Goal: Task Accomplishment & Management: Manage account settings

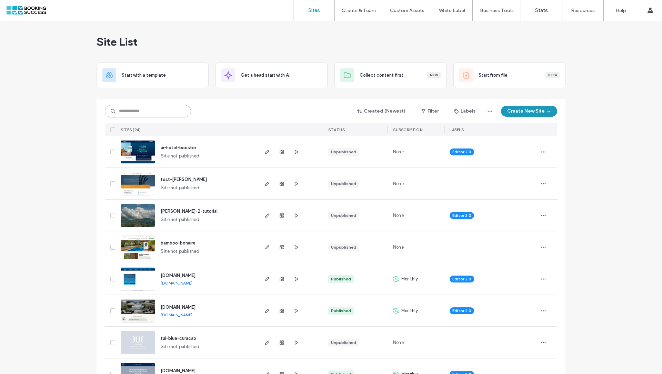
click at [155, 114] on input at bounding box center [148, 111] width 86 height 12
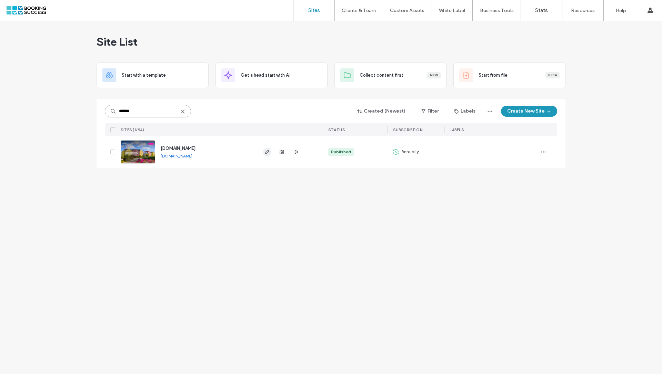
type input "******"
click at [268, 149] on icon "button" at bounding box center [268, 152] width 6 height 6
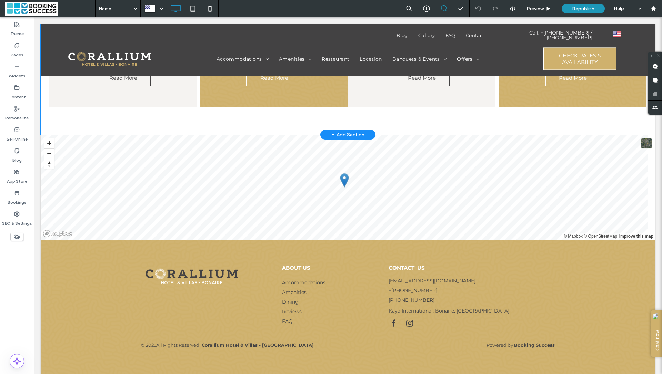
scroll to position [1877, 0]
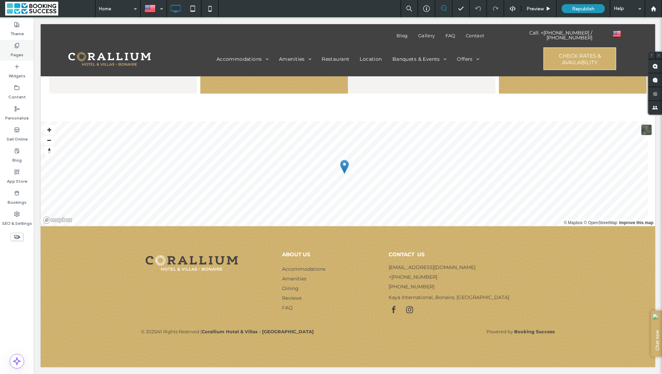
click at [23, 50] on label "Pages" at bounding box center [17, 53] width 13 height 10
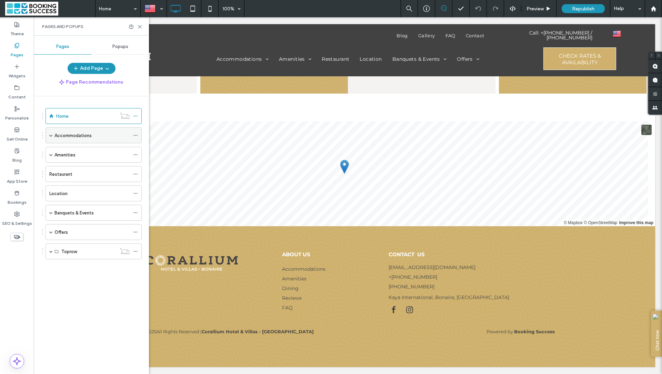
click at [48, 135] on div "Accommodations" at bounding box center [94, 135] width 96 height 16
click at [65, 230] on label "Offers" at bounding box center [61, 232] width 13 height 12
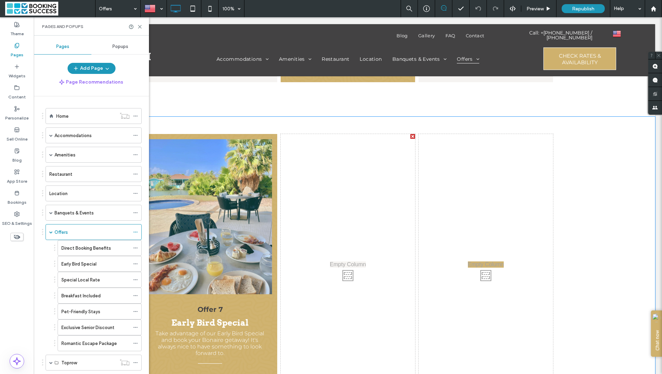
scroll to position [727, 0]
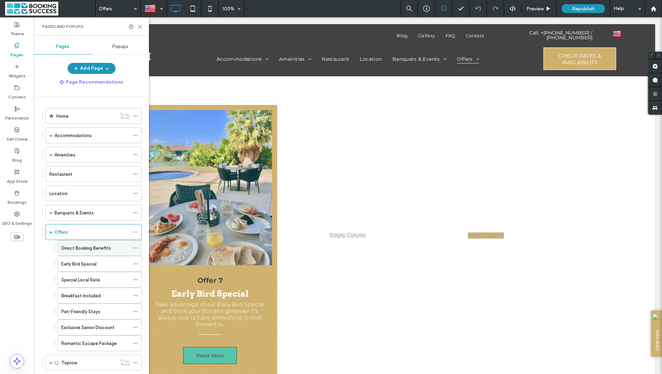
click at [99, 250] on div "Direct Booking Benefits" at bounding box center [95, 247] width 68 height 15
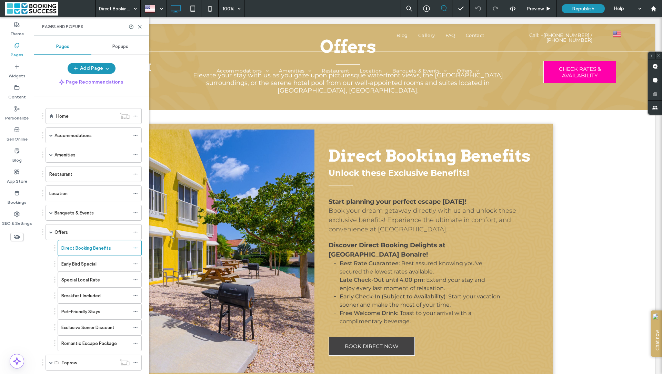
scroll to position [77, 0]
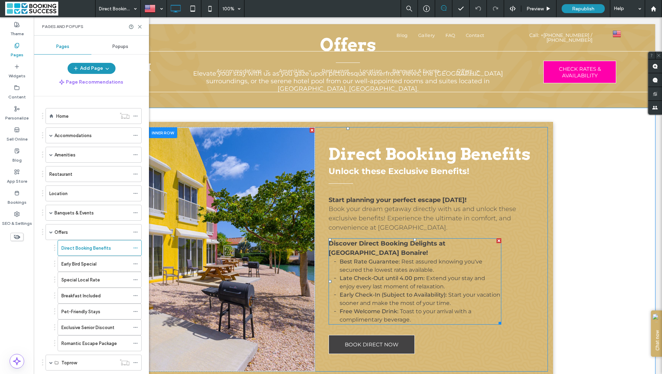
click at [409, 275] on span "Late Check-Out until 4.00 pm:" at bounding box center [382, 278] width 85 height 7
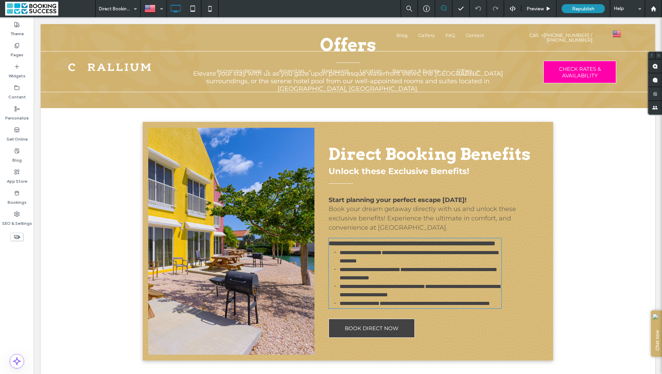
click at [401, 270] on span "**********" at bounding box center [370, 269] width 61 height 5
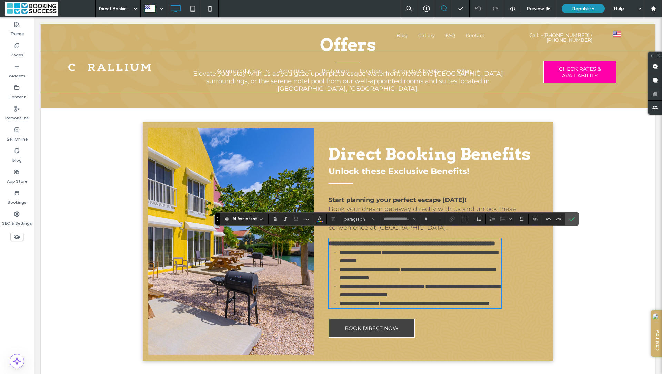
type input "**********"
type input "**"
click at [401, 269] on span "**********" at bounding box center [370, 269] width 61 height 5
click at [153, 7] on div at bounding box center [153, 8] width 25 height 17
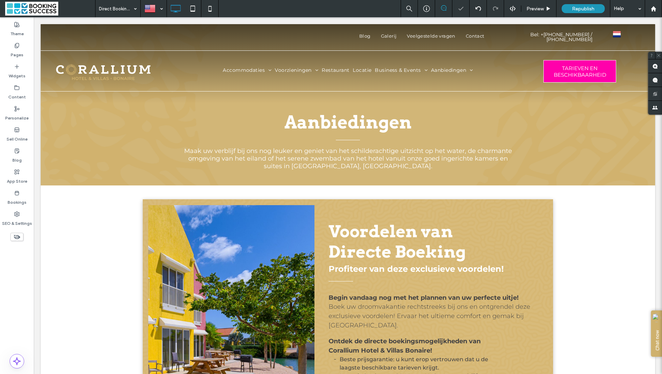
scroll to position [0, 0]
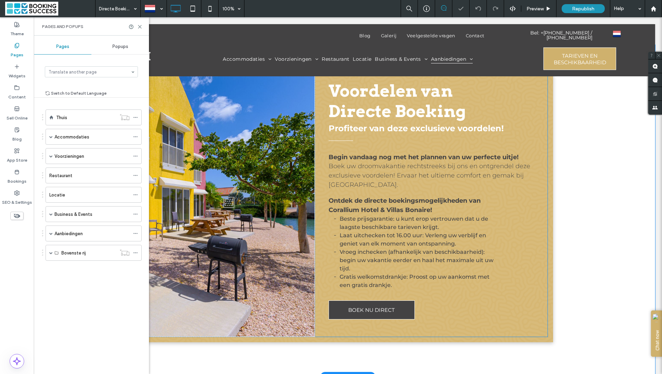
scroll to position [204, 0]
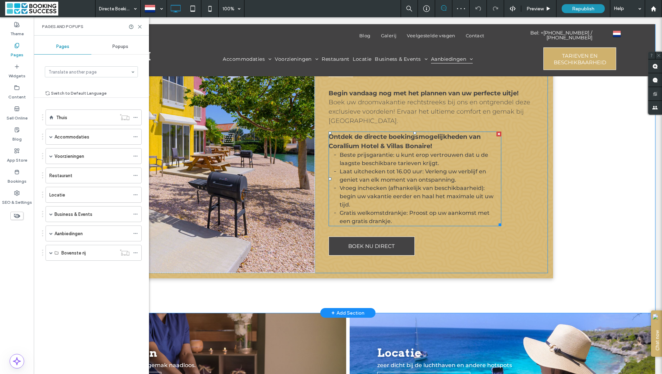
click at [393, 165] on span "Beste prijsgarantie: u kunt erop vertrouwen dat u de laagste beschikbare tariev…" at bounding box center [414, 158] width 149 height 15
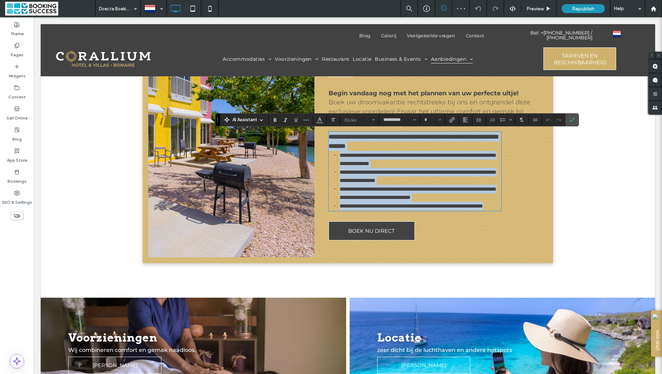
click at [397, 170] on span "**********" at bounding box center [418, 175] width 156 height 13
type input "**"
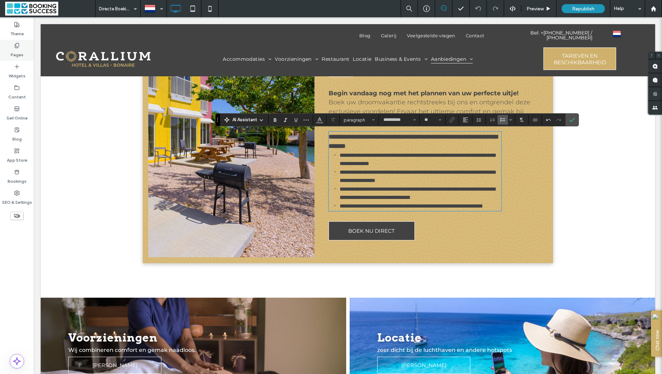
click at [16, 51] on label "Pages" at bounding box center [17, 53] width 13 height 10
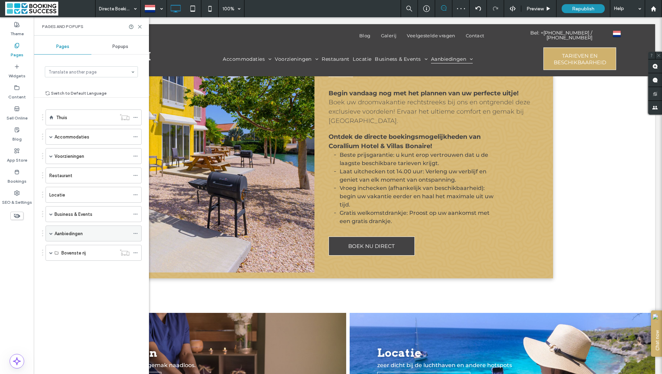
click at [50, 231] on span at bounding box center [50, 232] width 3 height 3
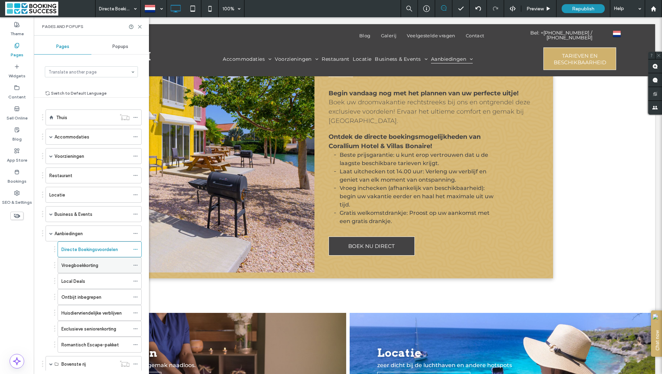
click at [104, 265] on div "Vroegboekkorting" at bounding box center [95, 265] width 68 height 7
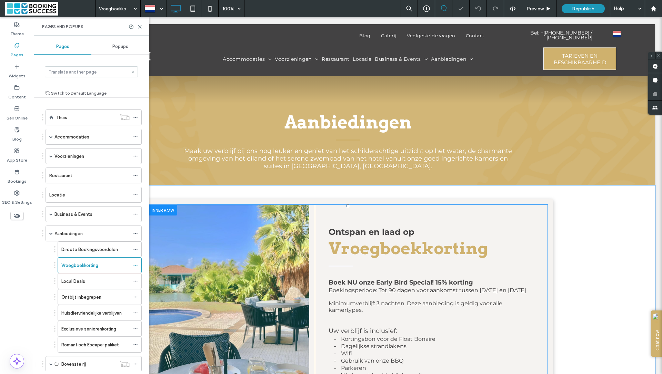
scroll to position [160, 0]
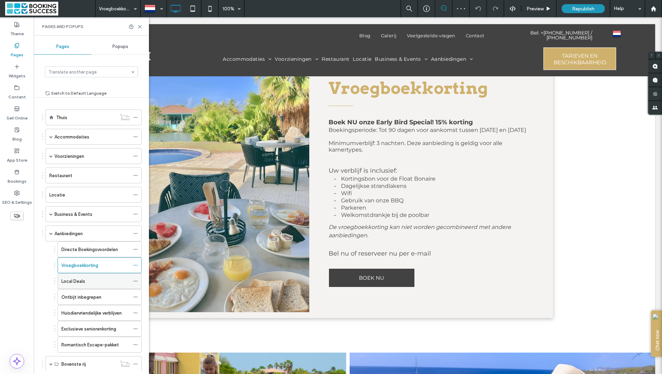
click at [91, 279] on div "Local Deals" at bounding box center [95, 280] width 68 height 7
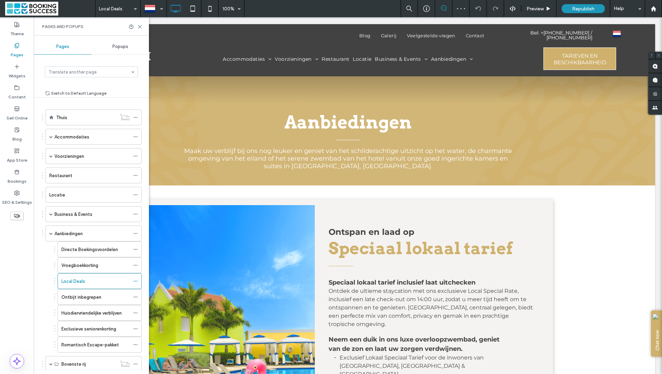
scroll to position [156, 0]
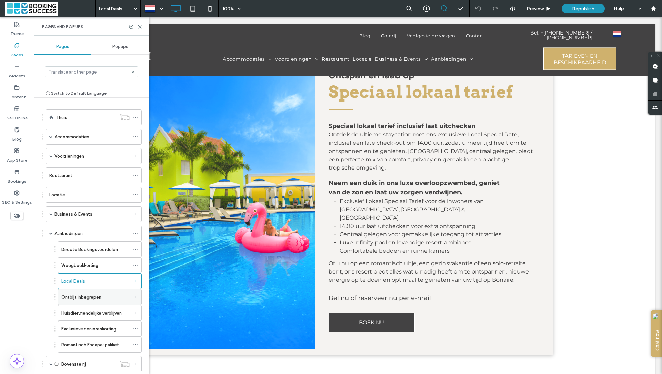
click at [112, 289] on div "Ontbijt inbegrepen" at bounding box center [95, 296] width 68 height 15
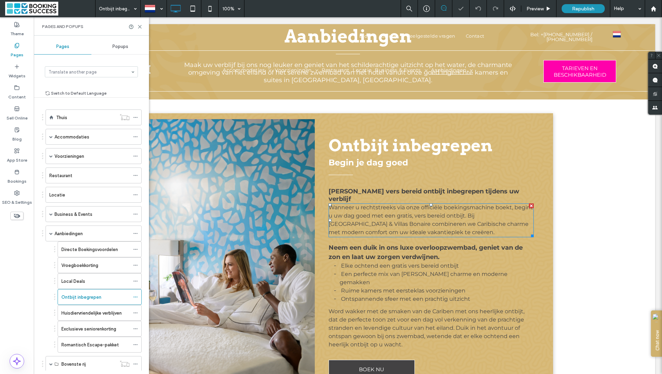
scroll to position [264, 0]
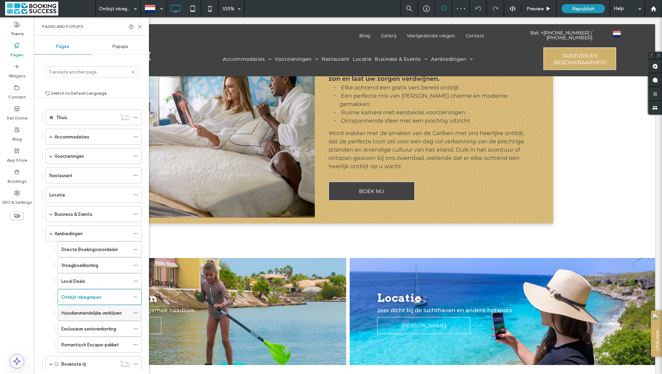
click at [99, 314] on div "Huisdiervriendelijke verblijven" at bounding box center [95, 312] width 68 height 15
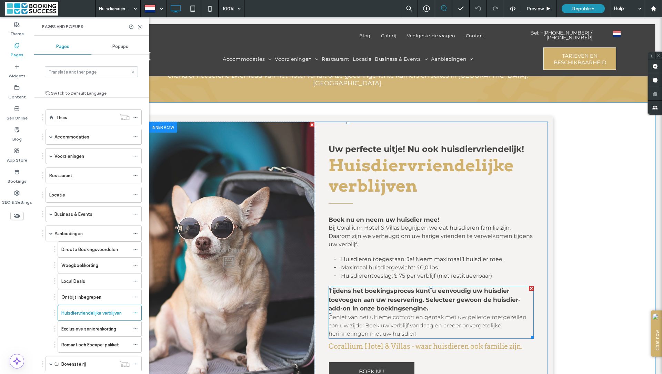
scroll to position [97, 0]
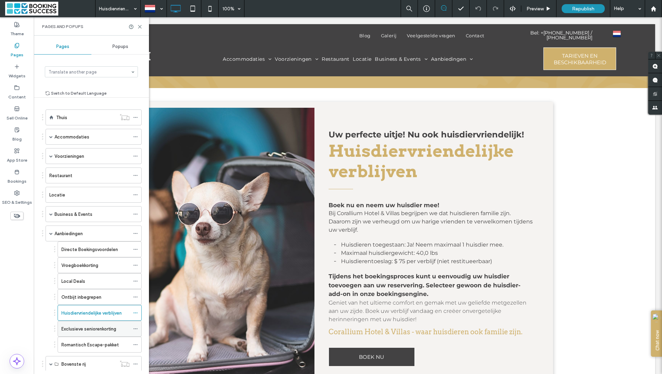
click at [86, 326] on label "Exclusieve seniorenkorting" at bounding box center [88, 329] width 55 height 12
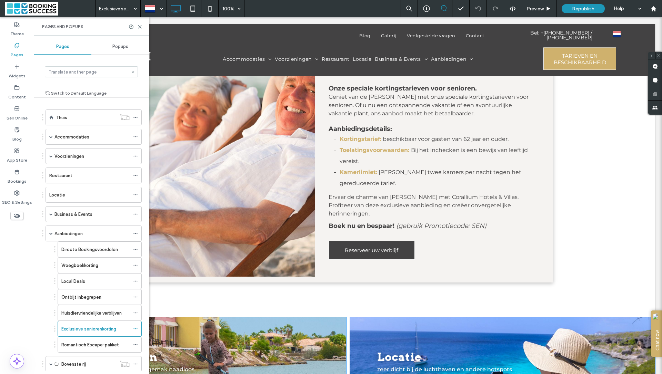
scroll to position [259, 0]
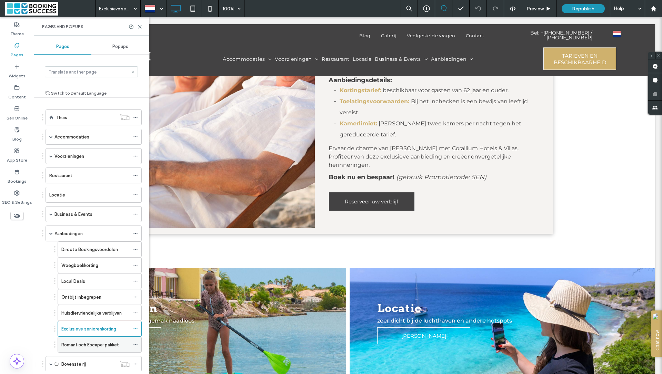
click at [99, 340] on label "Romantisch Escape-pakket" at bounding box center [90, 344] width 58 height 12
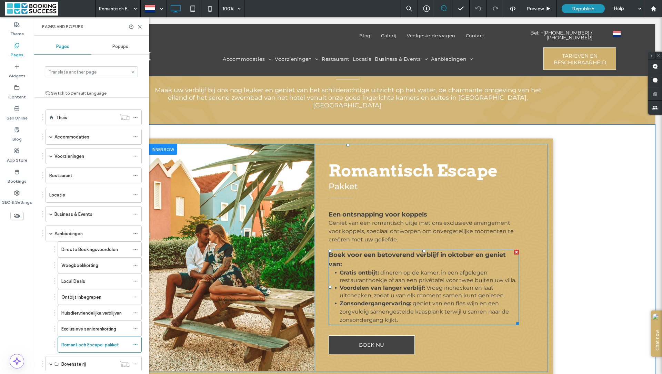
scroll to position [99, 0]
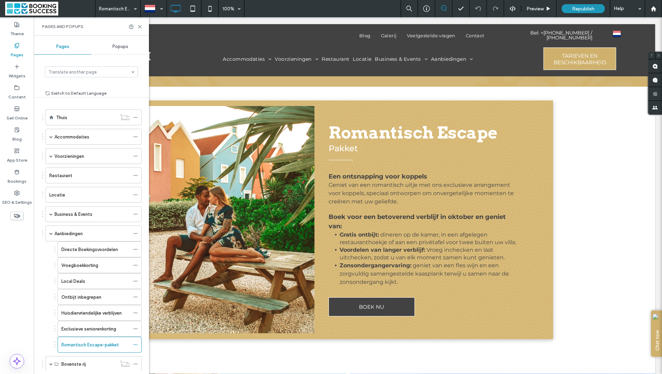
click at [157, 9] on div at bounding box center [153, 8] width 25 height 17
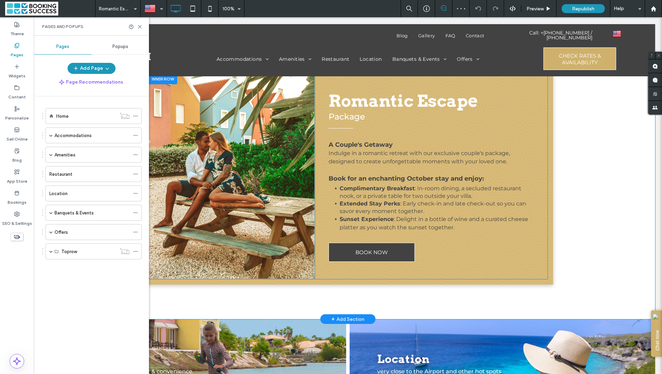
scroll to position [131, 0]
click at [52, 230] on span at bounding box center [50, 231] width 3 height 3
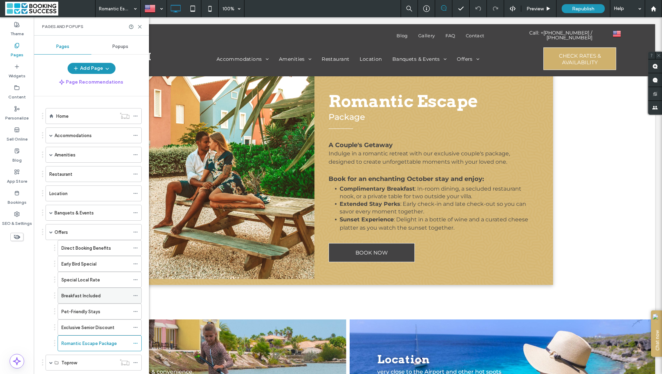
click at [88, 294] on label "Breakfast Included" at bounding box center [80, 295] width 39 height 12
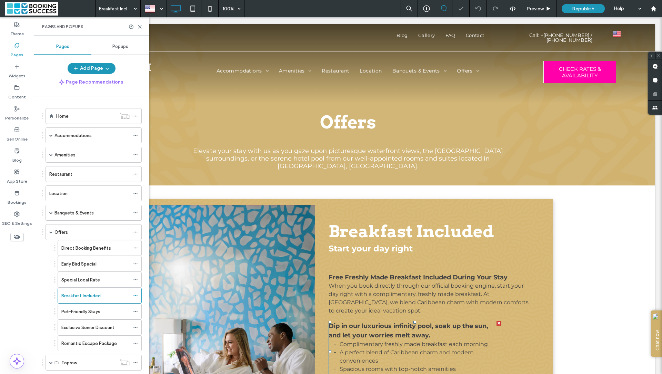
scroll to position [64, 0]
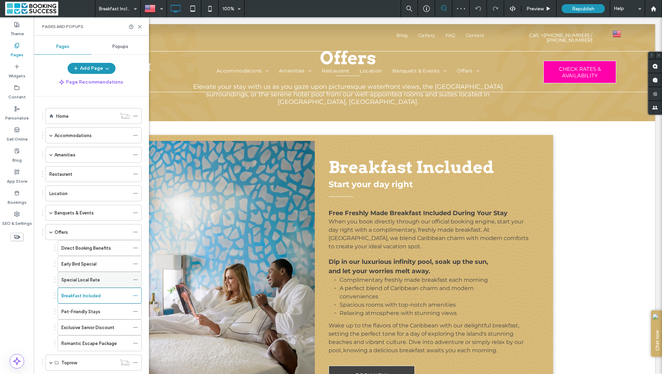
click at [78, 275] on label "Special Local Rate" at bounding box center [80, 280] width 39 height 12
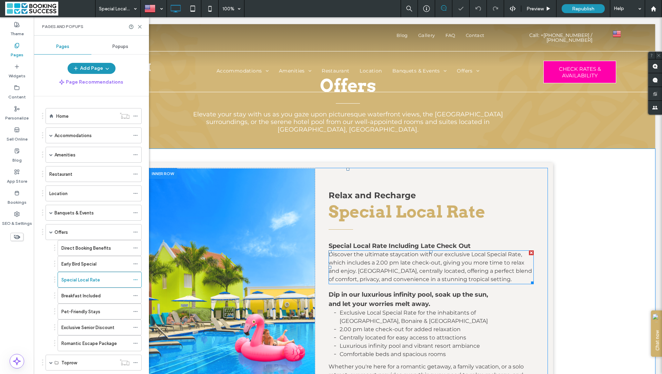
scroll to position [48, 0]
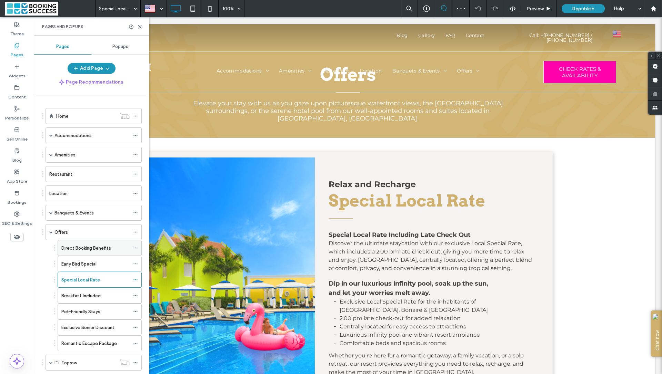
click at [97, 247] on label "Direct Booking Benefits" at bounding box center [86, 248] width 50 height 12
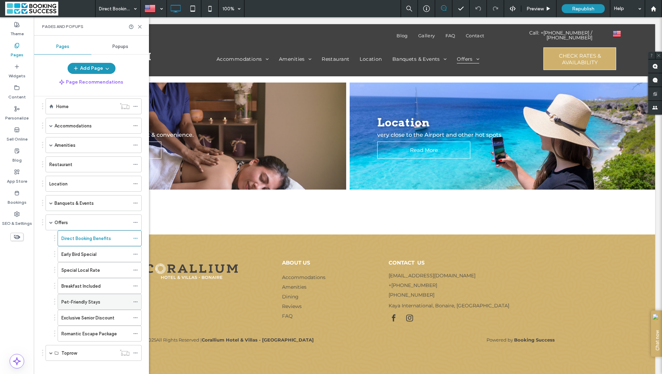
scroll to position [13, 0]
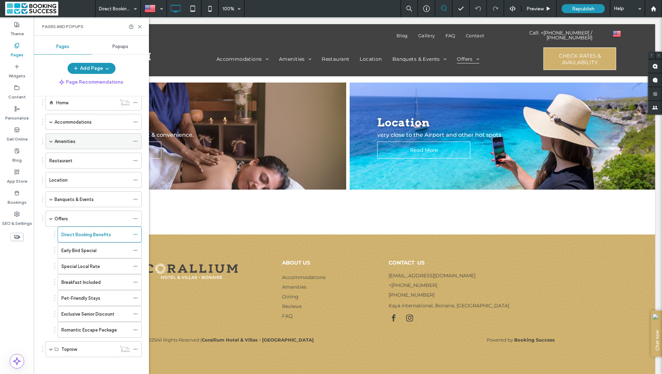
click at [51, 143] on span at bounding box center [50, 141] width 3 height 15
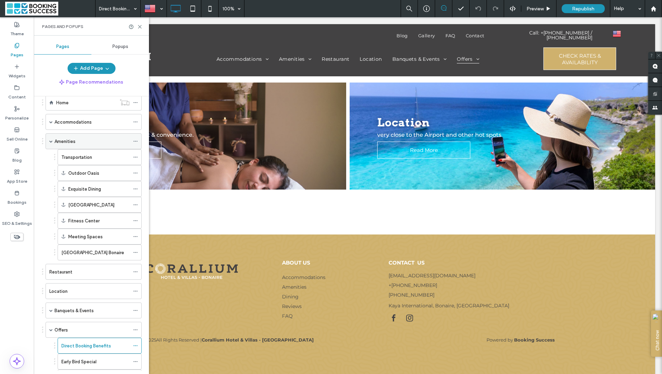
click at [83, 143] on div "Amenities" at bounding box center [92, 141] width 75 height 7
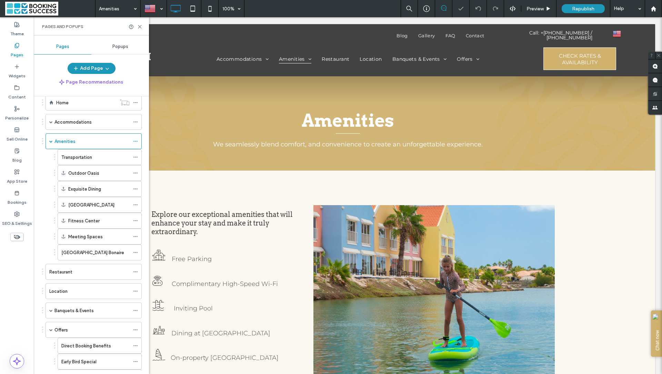
scroll to position [896, 0]
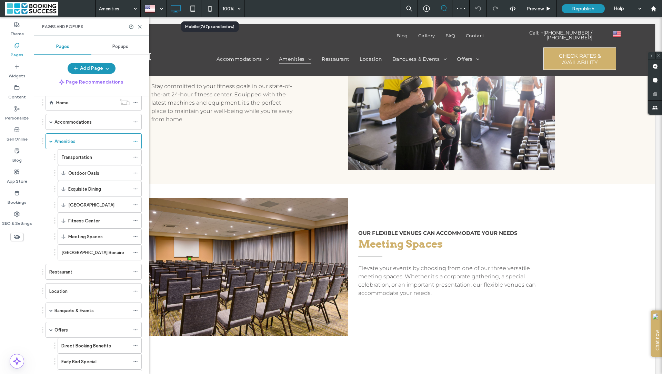
click at [206, 7] on icon at bounding box center [210, 9] width 14 height 14
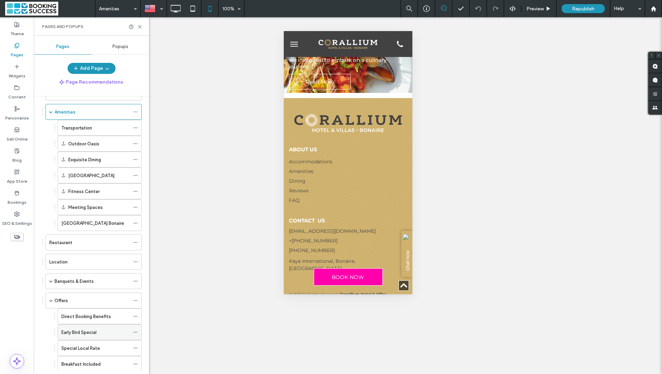
scroll to position [51, 0]
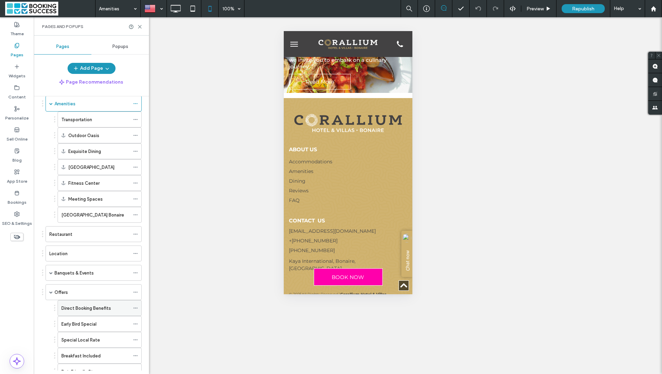
click at [77, 306] on label "Direct Booking Benefits" at bounding box center [86, 308] width 50 height 12
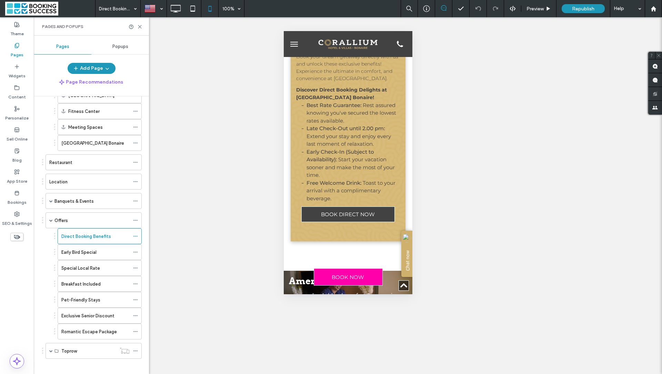
scroll to position [262, 0]
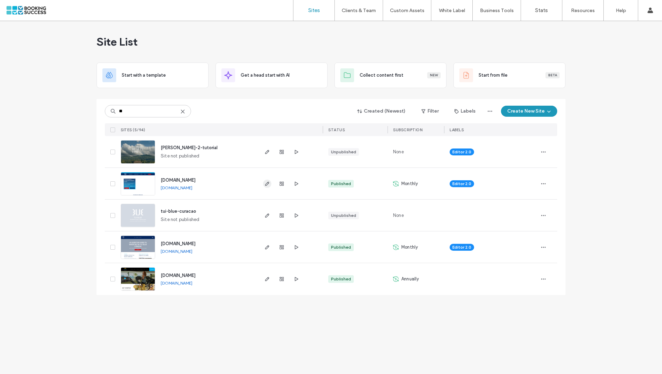
type input "**"
click at [264, 186] on span "button" at bounding box center [267, 183] width 8 height 8
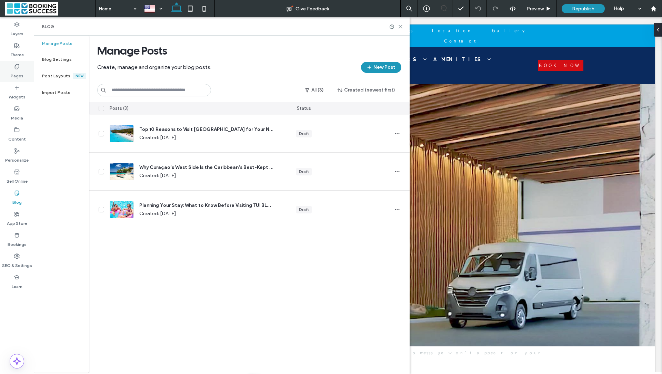
click at [17, 68] on use at bounding box center [17, 66] width 4 height 4
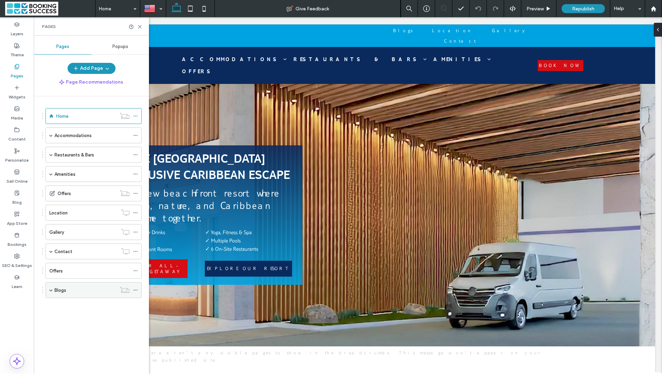
click at [50, 288] on span at bounding box center [50, 289] width 3 height 3
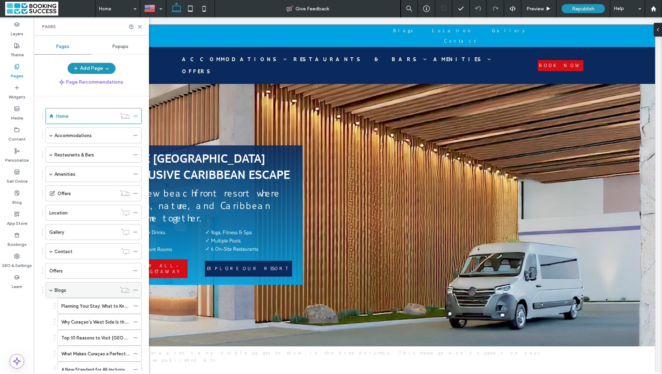
scroll to position [20, 0]
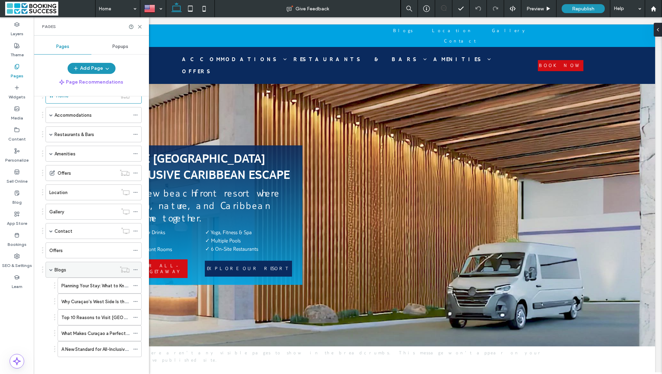
click at [65, 266] on label "Blogs" at bounding box center [61, 270] width 12 height 12
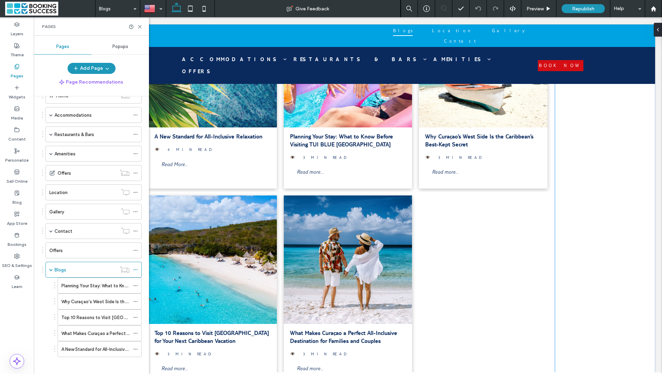
scroll to position [186, 0]
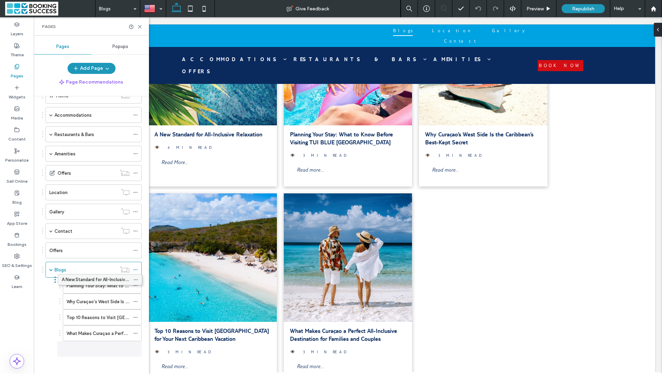
drag, startPoint x: 94, startPoint y: 345, endPoint x: 94, endPoint y: 280, distance: 65.5
click at [94, 280] on label "Planning Your Stay: What to Know Before Visiting TUI BLUE Curaçao" at bounding box center [150, 285] width 167 height 12
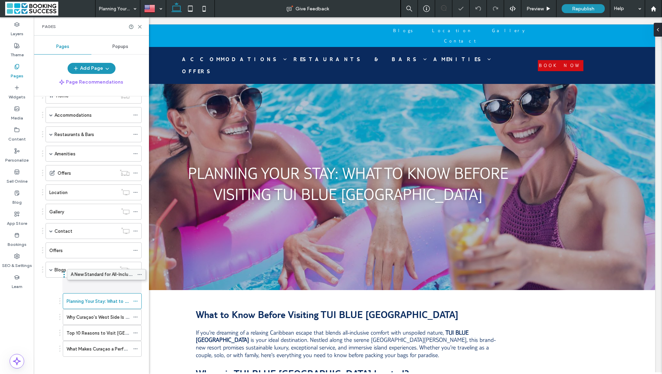
drag, startPoint x: 91, startPoint y: 345, endPoint x: 95, endPoint y: 273, distance: 72.2
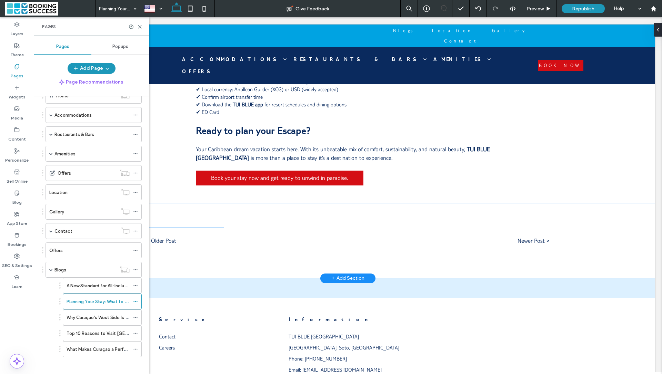
scroll to position [1886, 0]
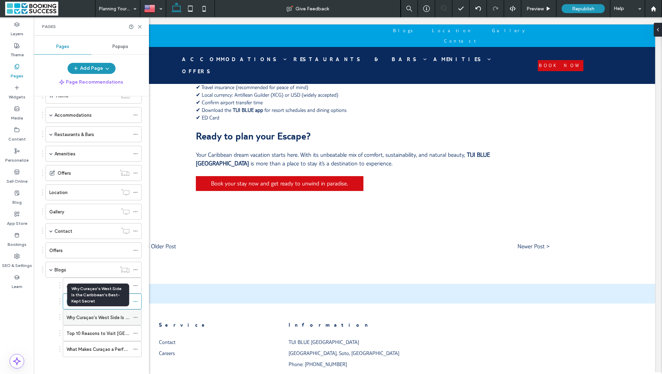
click at [94, 311] on label "Why Curaçao's West Side Is the Caribbean's Best-Kept Secret" at bounding box center [132, 317] width 130 height 12
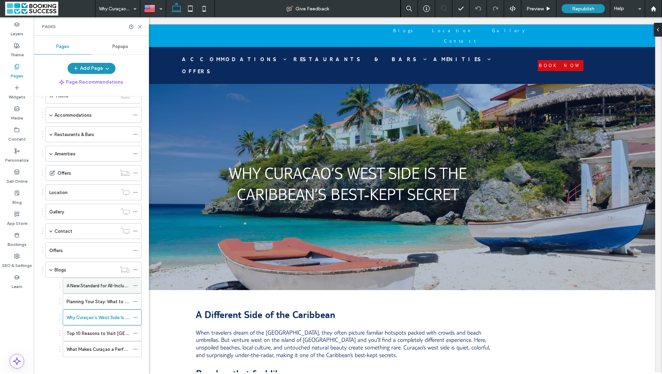
click at [77, 280] on label "A New Standard for All-Inclusive Relaxation" at bounding box center [111, 285] width 89 height 12
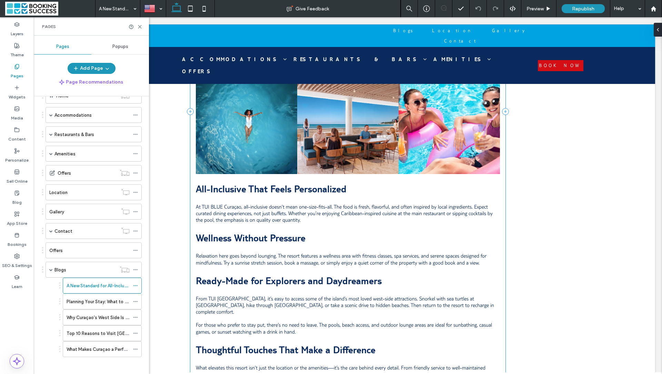
scroll to position [564, 0]
